Goal: Transaction & Acquisition: Purchase product/service

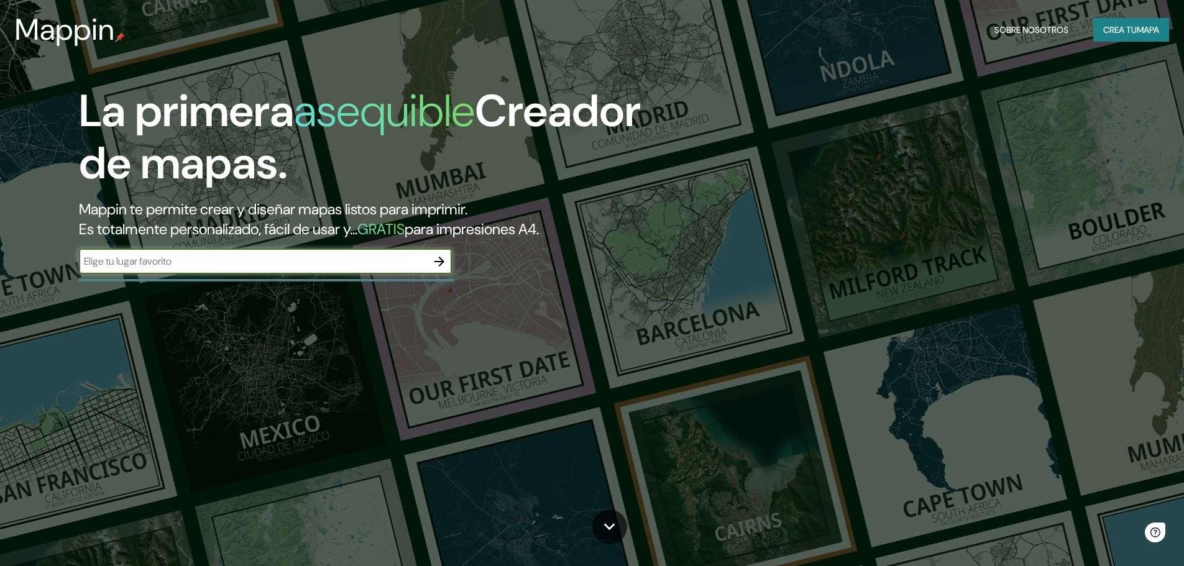
click at [317, 269] on input "text" at bounding box center [253, 261] width 348 height 14
type input "madrid"
click at [435, 264] on icon "button" at bounding box center [439, 261] width 15 height 15
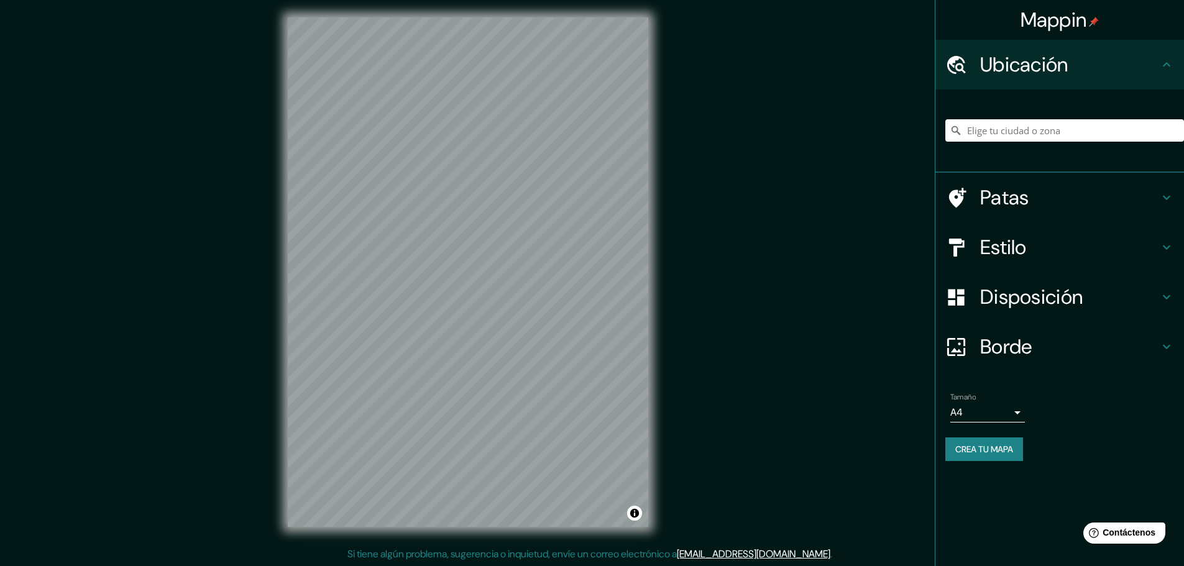
scroll to position [3, 0]
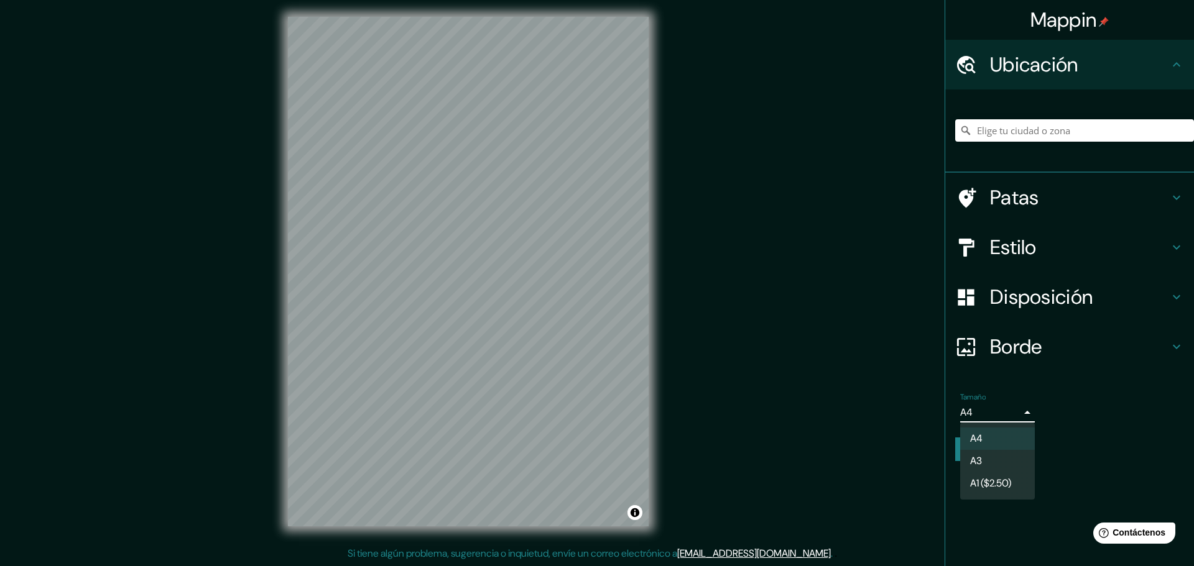
click at [1015, 412] on body "Mappin Ubicación Patas Estilo Disposición Borde Elige un borde. Consejo : puede…" at bounding box center [597, 280] width 1194 height 566
click at [977, 483] on font "A1 ($2.50)" at bounding box center [990, 485] width 41 height 13
type input "a3"
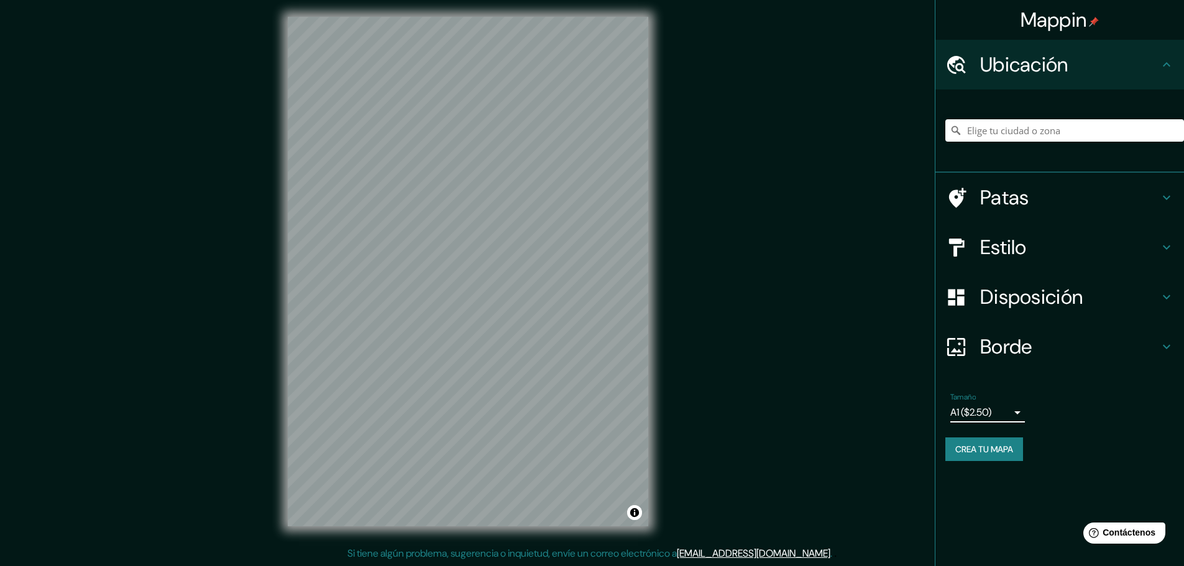
click at [1168, 297] on icon at bounding box center [1166, 297] width 7 height 4
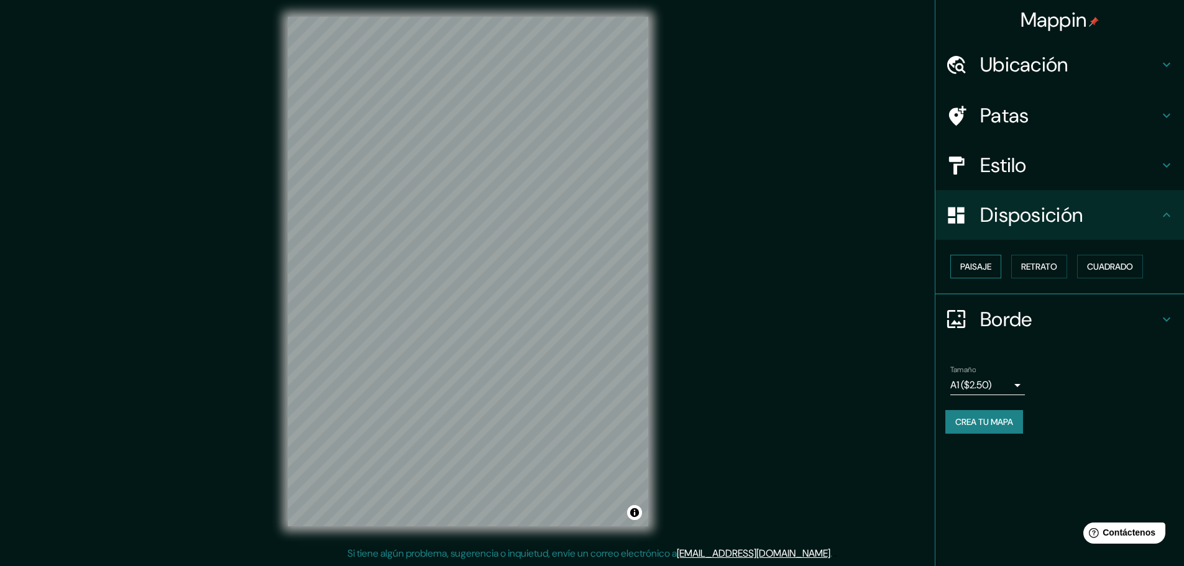
click at [972, 263] on font "Paisaje" at bounding box center [976, 266] width 31 height 11
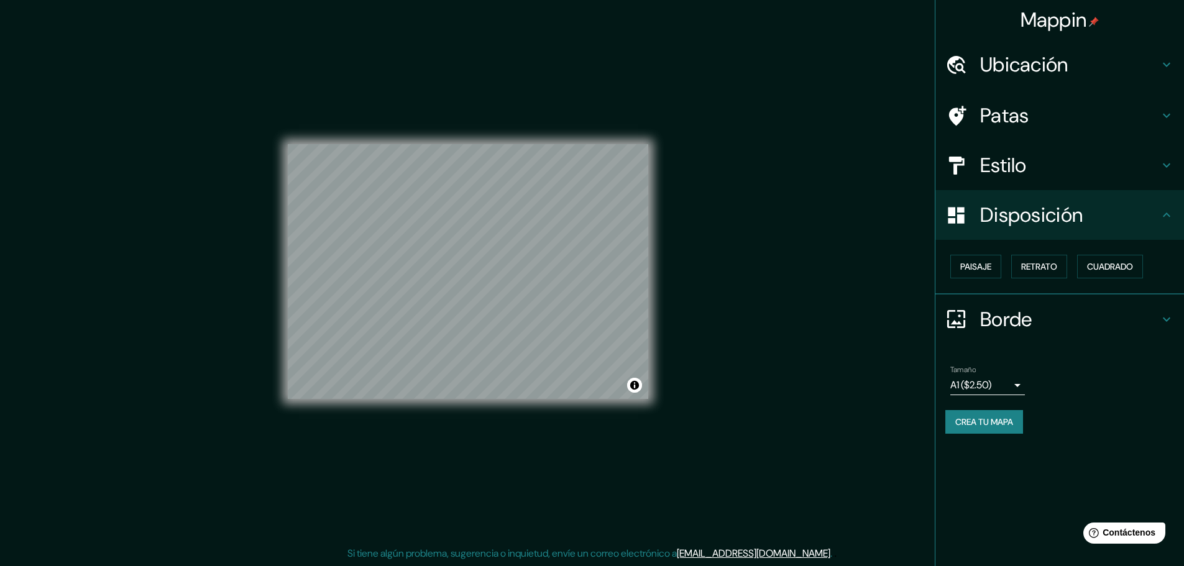
click at [1010, 165] on font "Estilo" at bounding box center [1003, 165] width 47 height 26
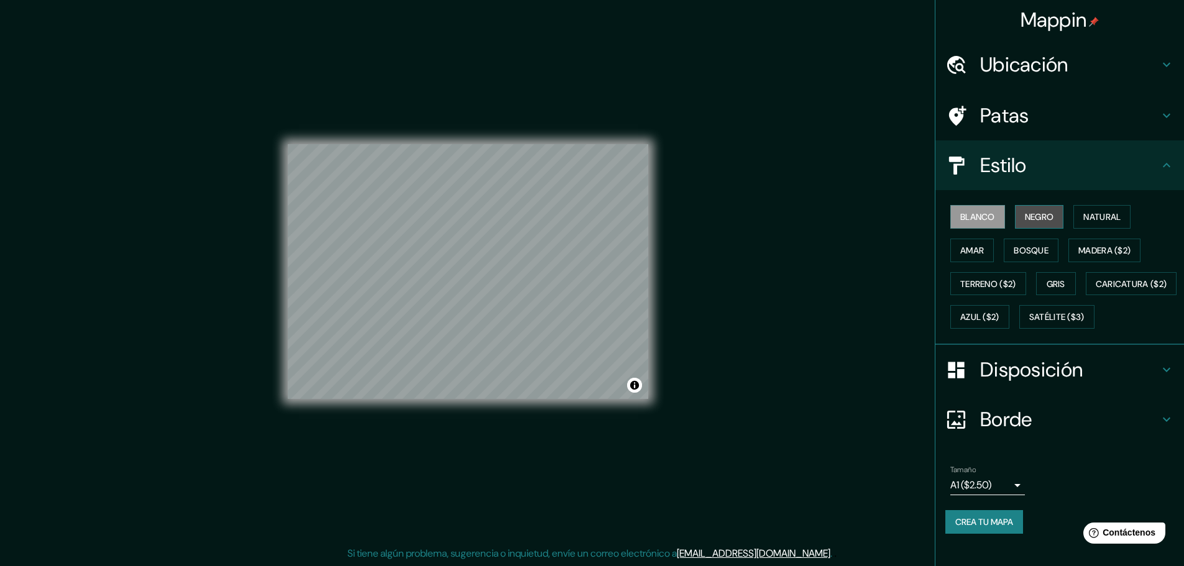
click at [1034, 216] on font "Negro" at bounding box center [1039, 216] width 29 height 11
click at [969, 209] on font "Blanco" at bounding box center [978, 217] width 35 height 16
click at [1015, 62] on font "Ubicación" at bounding box center [1024, 65] width 88 height 26
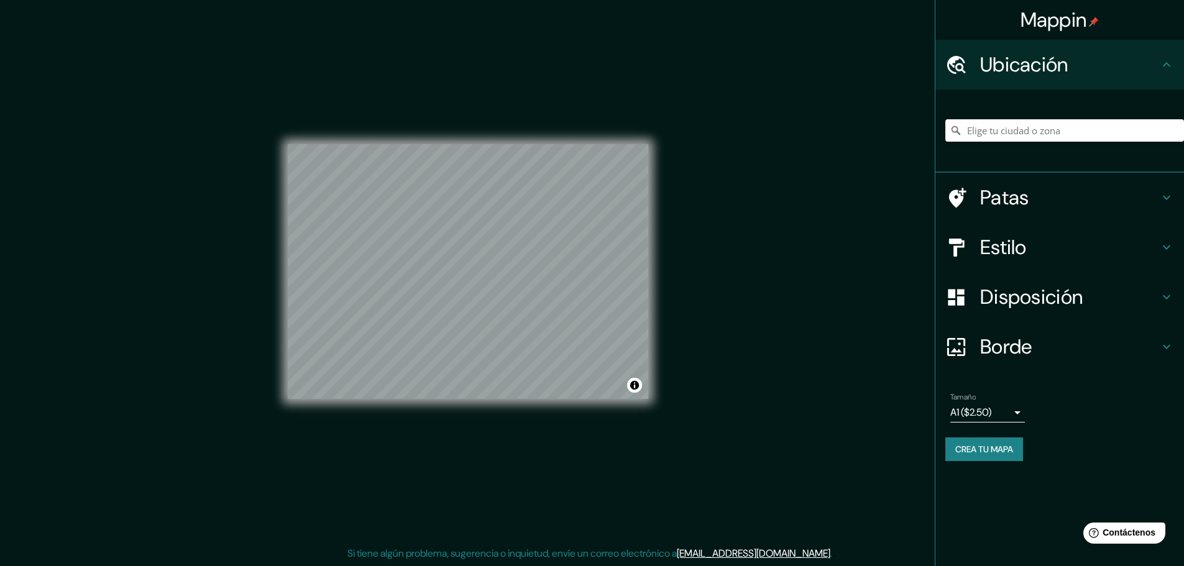
click at [1015, 62] on font "Ubicación" at bounding box center [1024, 65] width 88 height 26
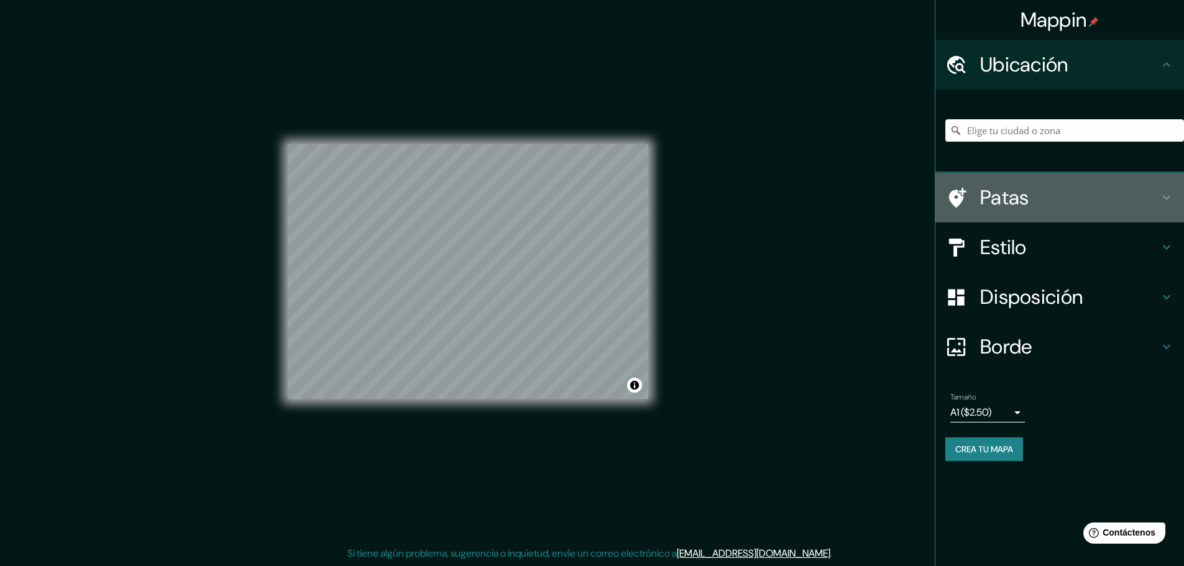
click at [1006, 193] on font "Patas" at bounding box center [1004, 198] width 49 height 26
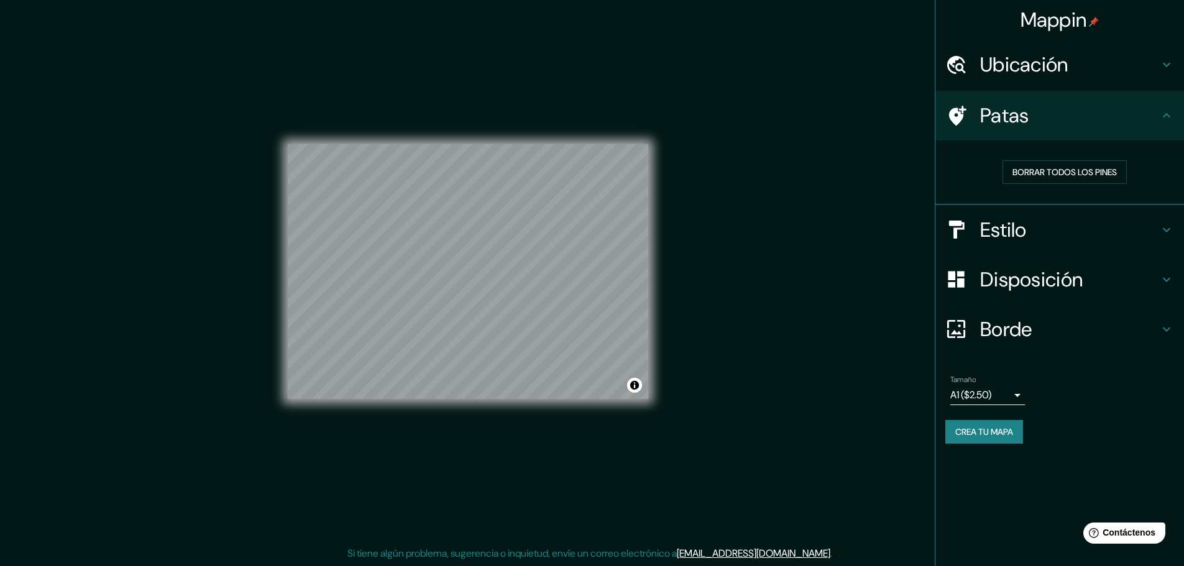
click at [979, 161] on div "Borrar todos los pines" at bounding box center [1065, 172] width 219 height 24
click at [1058, 168] on font "Borrar todos los pines" at bounding box center [1065, 172] width 104 height 11
click at [816, 229] on div "Mappin Ubicación Patas Borrar todos los pines Estilo Disposición Borde Elige un…" at bounding box center [592, 281] width 1184 height 569
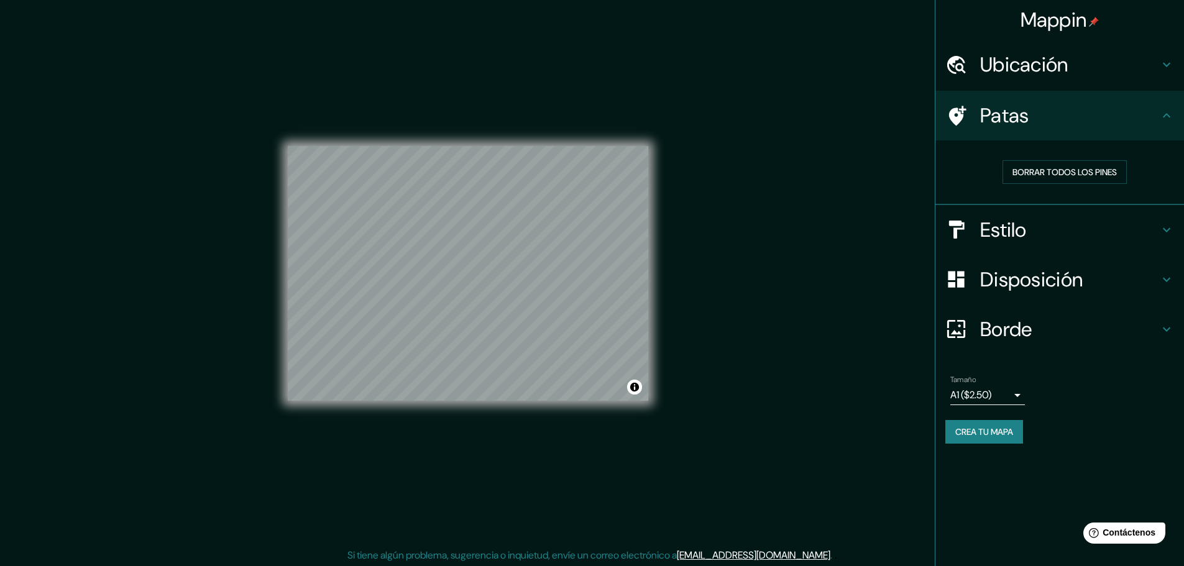
click at [995, 429] on font "Crea tu mapa" at bounding box center [985, 431] width 58 height 11
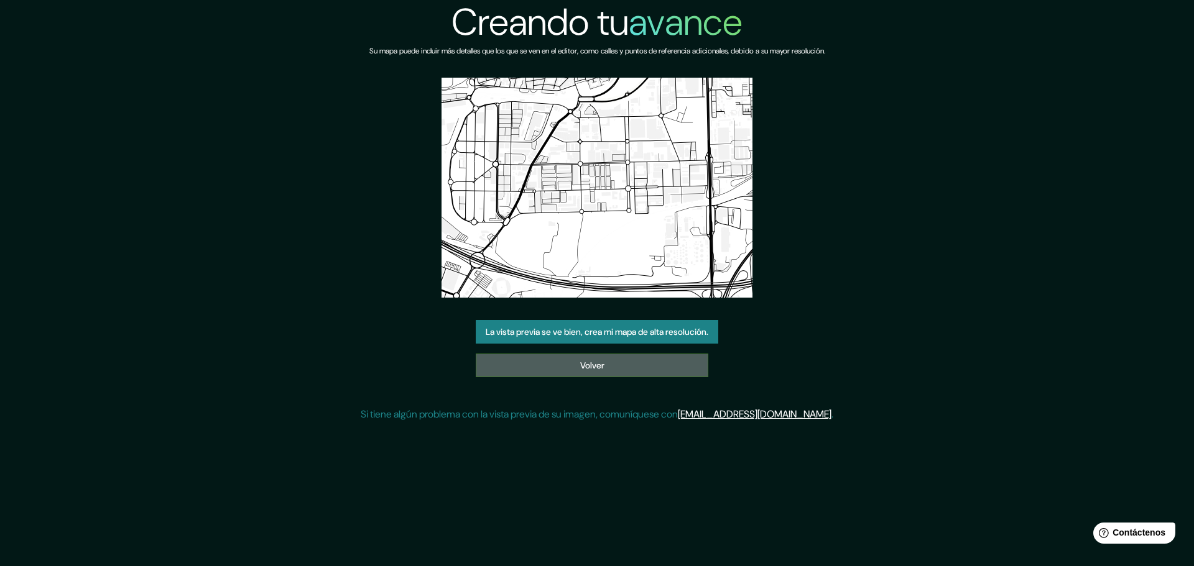
click at [620, 367] on link "Volver" at bounding box center [592, 366] width 233 height 24
